Goal: Task Accomplishment & Management: Use online tool/utility

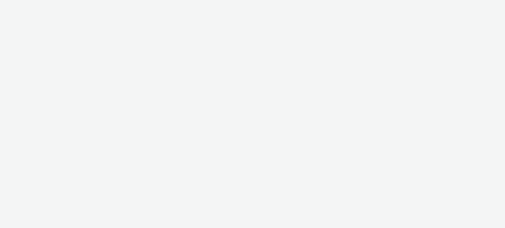
select select "11a7df10-284f-415c-b52a-427acf4c31ae"
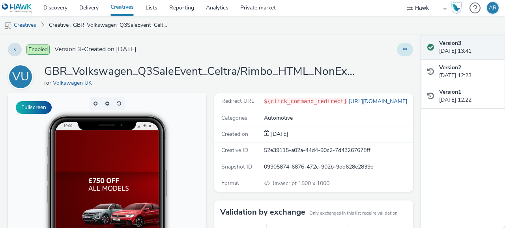
click at [398, 52] on button at bounding box center [405, 49] width 16 height 13
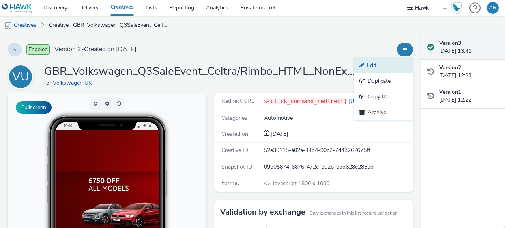
click at [383, 64] on link "Edit" at bounding box center [383, 66] width 59 height 16
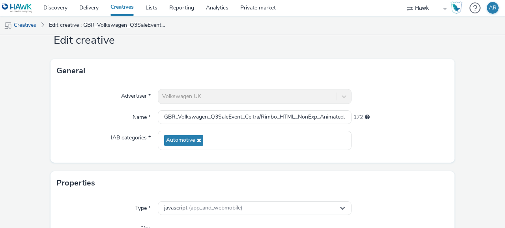
scroll to position [24, 0]
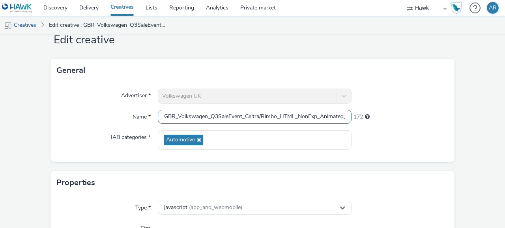
click at [295, 118] on input "GBR_Volkswagen_Q3SaleEvent_Celtra/Rimbo_HTML_NonExp_Animated_Skins_Desktop_2025…" at bounding box center [255, 117] width 194 height 14
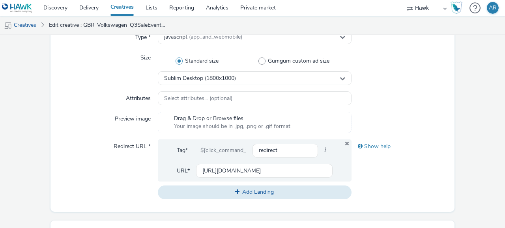
scroll to position [177, 0]
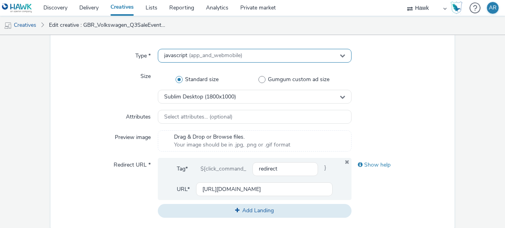
click at [245, 55] on div "javascript (app_and_webmobile)" at bounding box center [255, 56] width 194 height 14
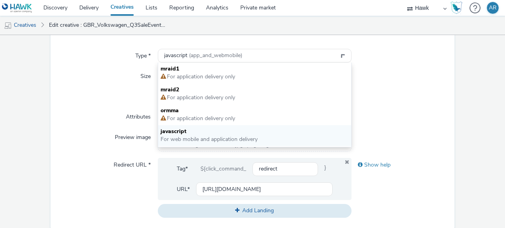
click at [414, 68] on div "Type * javascript (app_and_webmobile) mraid1 For application delivery only mrai…" at bounding box center [253, 137] width 404 height 188
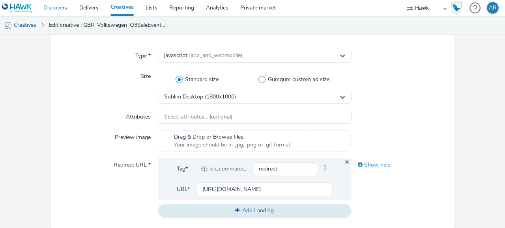
click at [58, 8] on link "Discovery" at bounding box center [55, 8] width 36 height 16
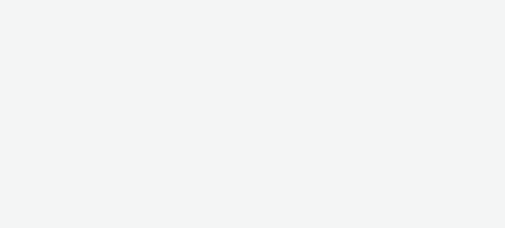
select select "47c37c18-910e-43a3-bb91-a2beb2847406"
select select "b1b940d3-d05b-48b5-821e-f328c33b988b"
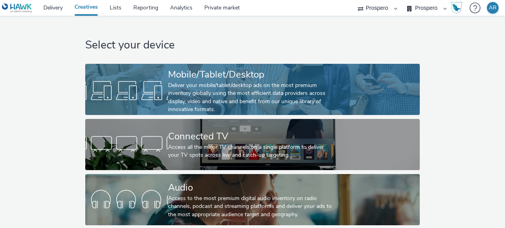
click at [194, 79] on div "Mobile/Tablet/Desktop" at bounding box center [251, 75] width 166 height 14
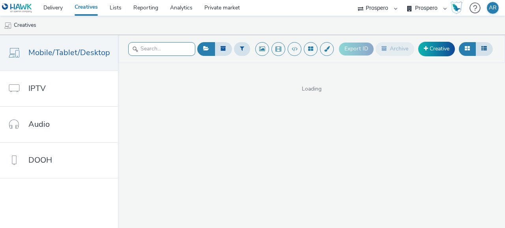
click at [154, 52] on input "text" at bounding box center [161, 49] width 67 height 14
type input "azerion"
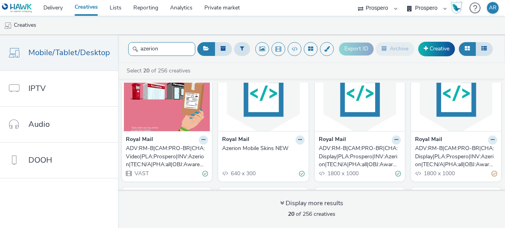
scroll to position [39, 0]
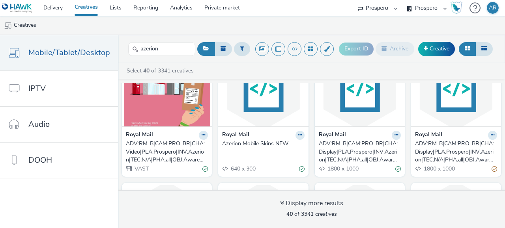
click at [361, 146] on div "ADV:RM-B|CAM:PRO-BR|CHA:Display|PLA:Prospero|INV:Azerion|TEC:N/A|PHA:all|OBJ:Aw…" at bounding box center [358, 152] width 79 height 24
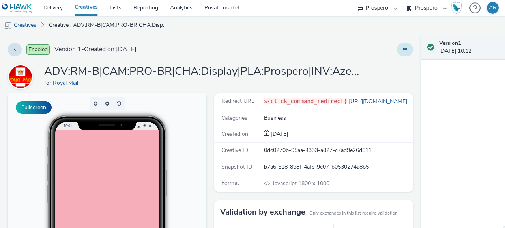
click at [399, 55] on button at bounding box center [405, 49] width 16 height 13
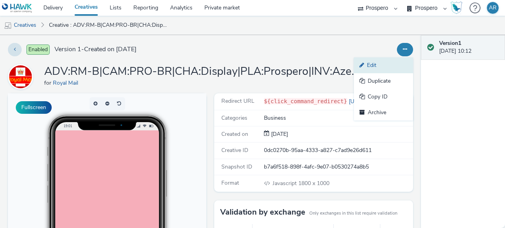
click at [388, 65] on link "Edit" at bounding box center [383, 66] width 59 height 16
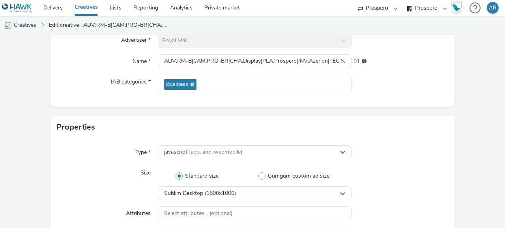
scroll to position [118, 0]
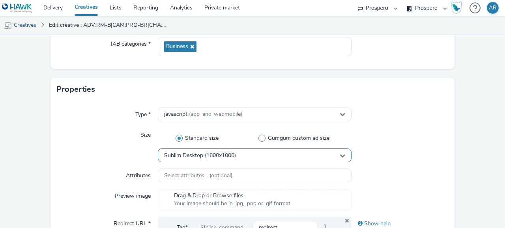
click at [247, 154] on div "Sublim Desktop (1800x1000)" at bounding box center [255, 156] width 194 height 14
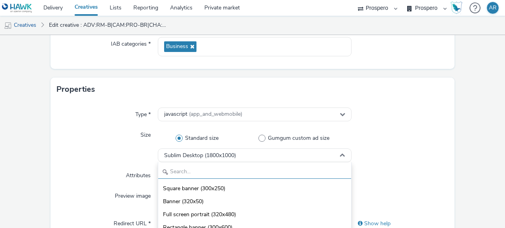
click at [225, 172] on input "text" at bounding box center [254, 172] width 193 height 14
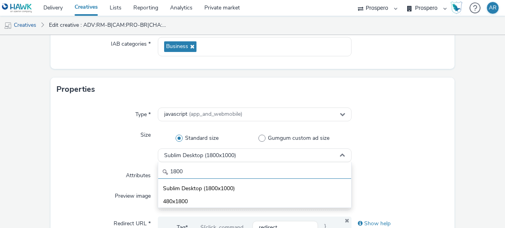
type input "1800"
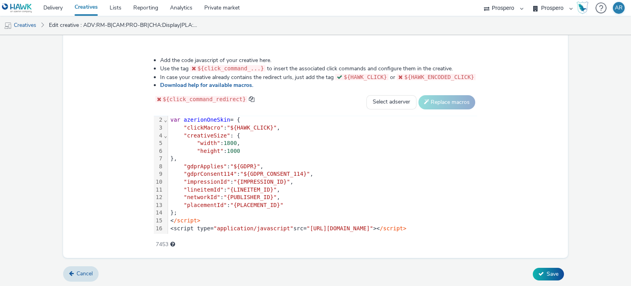
scroll to position [14, 0]
drag, startPoint x: 418, startPoint y: 2, endPoint x: 51, endPoint y: 174, distance: 405.1
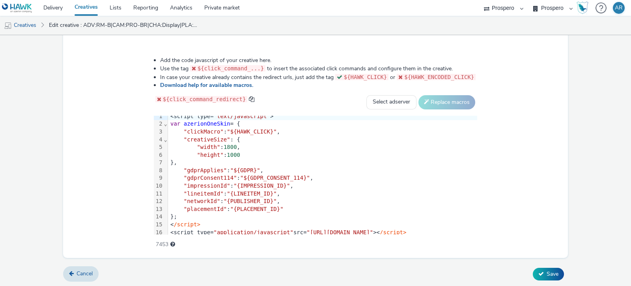
scroll to position [7, 0]
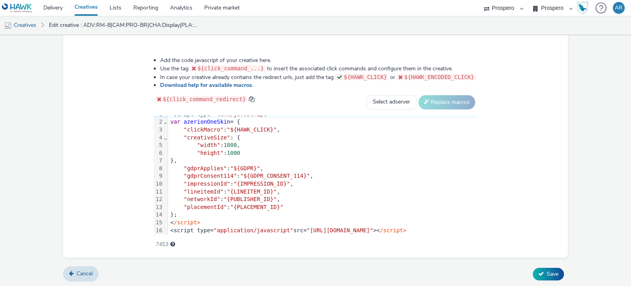
click at [57, 5] on link "Delivery" at bounding box center [52, 8] width 31 height 16
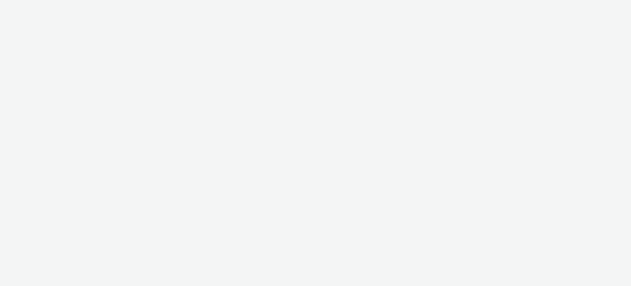
select select "11a7df10-284f-415c-b52a-427acf4c31ae"
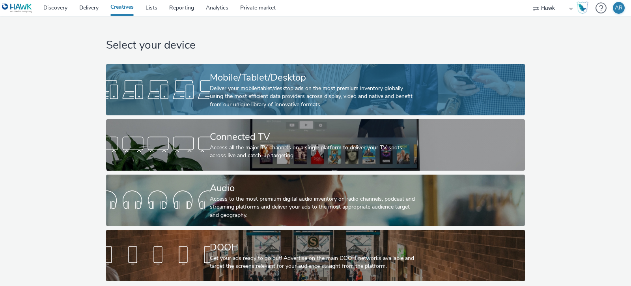
click at [189, 82] on div at bounding box center [158, 89] width 104 height 25
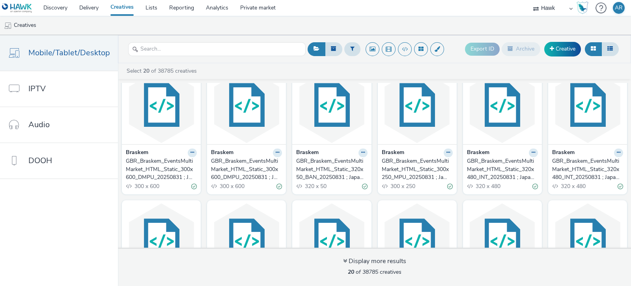
scroll to position [140, 0]
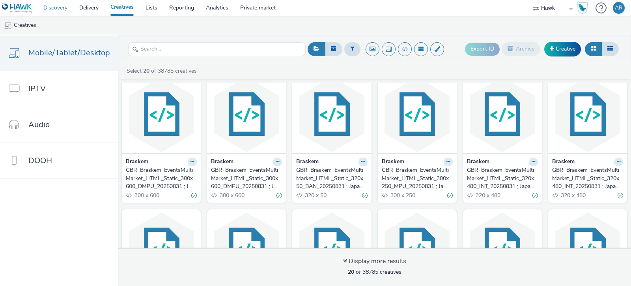
click at [55, 0] on link "Discovery" at bounding box center [55, 8] width 36 height 16
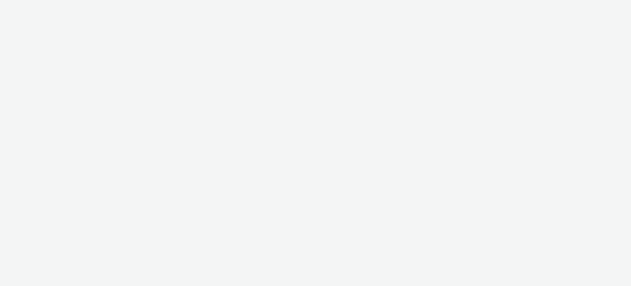
select select "11a7df10-284f-415c-b52a-427acf4c31ae"
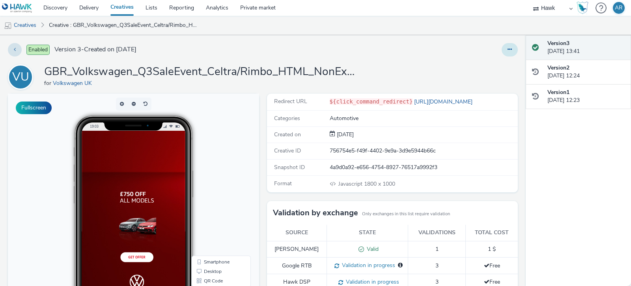
click at [508, 49] on icon at bounding box center [510, 50] width 4 height 6
click at [494, 59] on link "Edit" at bounding box center [488, 66] width 59 height 16
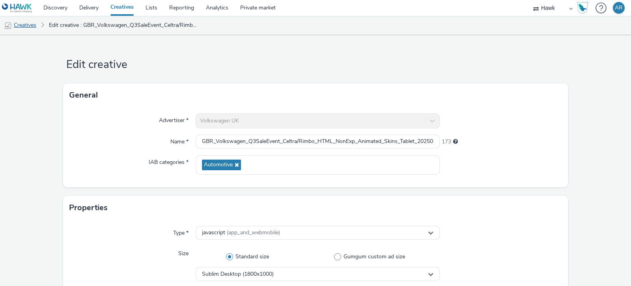
click at [29, 23] on link "Creatives" at bounding box center [20, 25] width 40 height 19
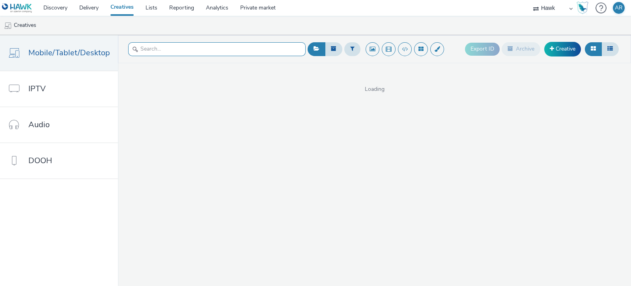
click at [150, 49] on input "text" at bounding box center [217, 49] width 178 height 14
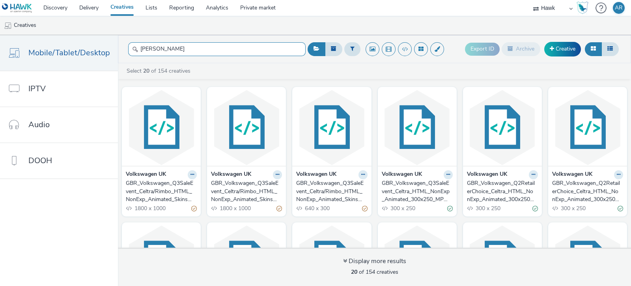
type input "[PERSON_NAME]"
click at [251, 183] on div "GBR_Volkswagen_Q3SaleEvent_Celtra/Rimbo_HTML_NonExp_Animated_Skins_Desktop_2025…" at bounding box center [245, 191] width 68 height 24
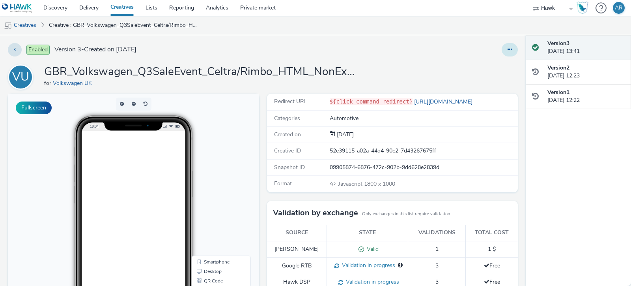
click at [508, 52] on icon at bounding box center [510, 50] width 4 height 6
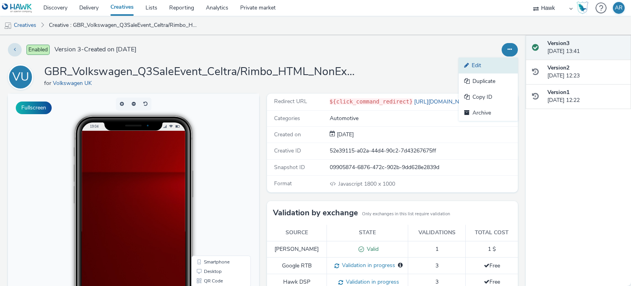
click at [490, 64] on link "Edit" at bounding box center [488, 66] width 59 height 16
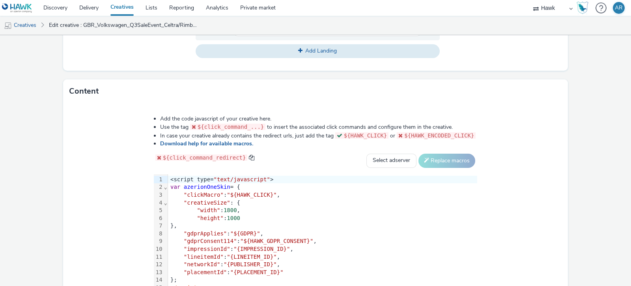
scroll to position [336, 0]
click at [417, 155] on select "Select adserver Sizmek DCM Adform Sting" at bounding box center [392, 162] width 50 height 14
click at [429, 80] on div "Content" at bounding box center [315, 92] width 505 height 24
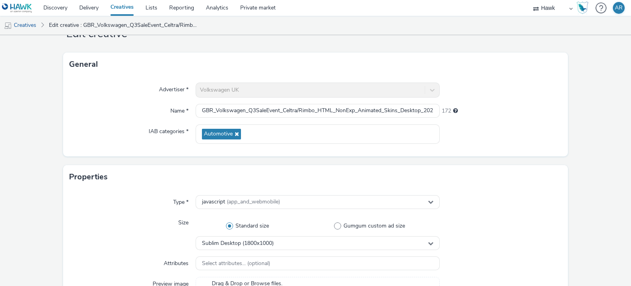
scroll to position [30, 0]
